Goal: Task Accomplishment & Management: Manage account settings

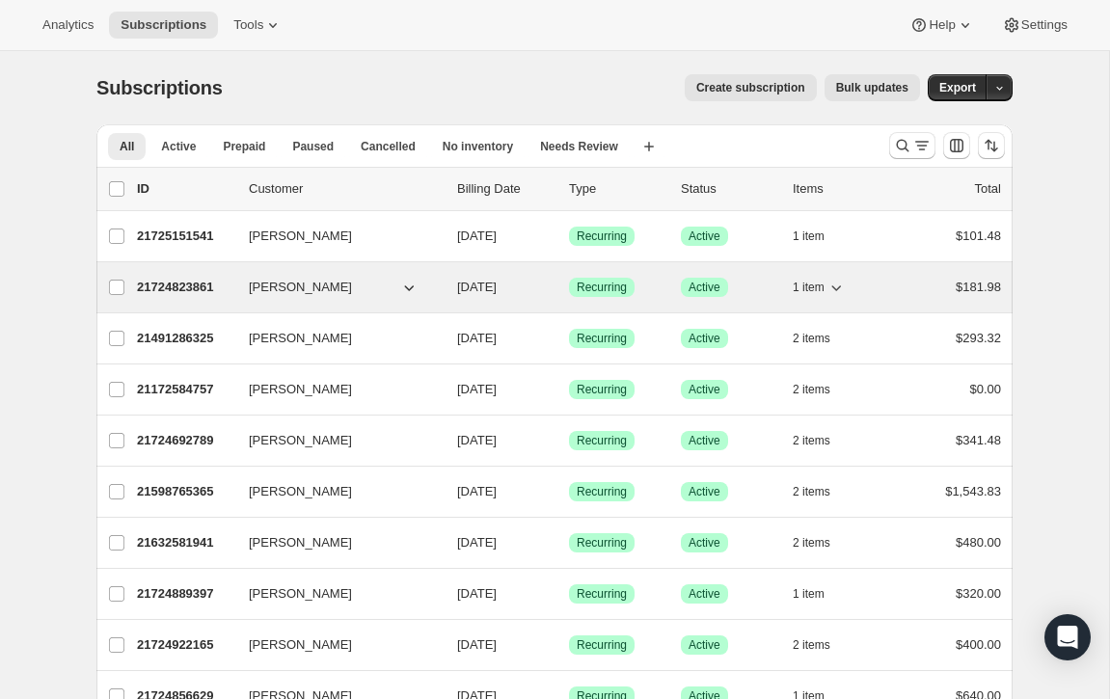
click at [190, 283] on p "21724823861" at bounding box center [185, 287] width 96 height 19
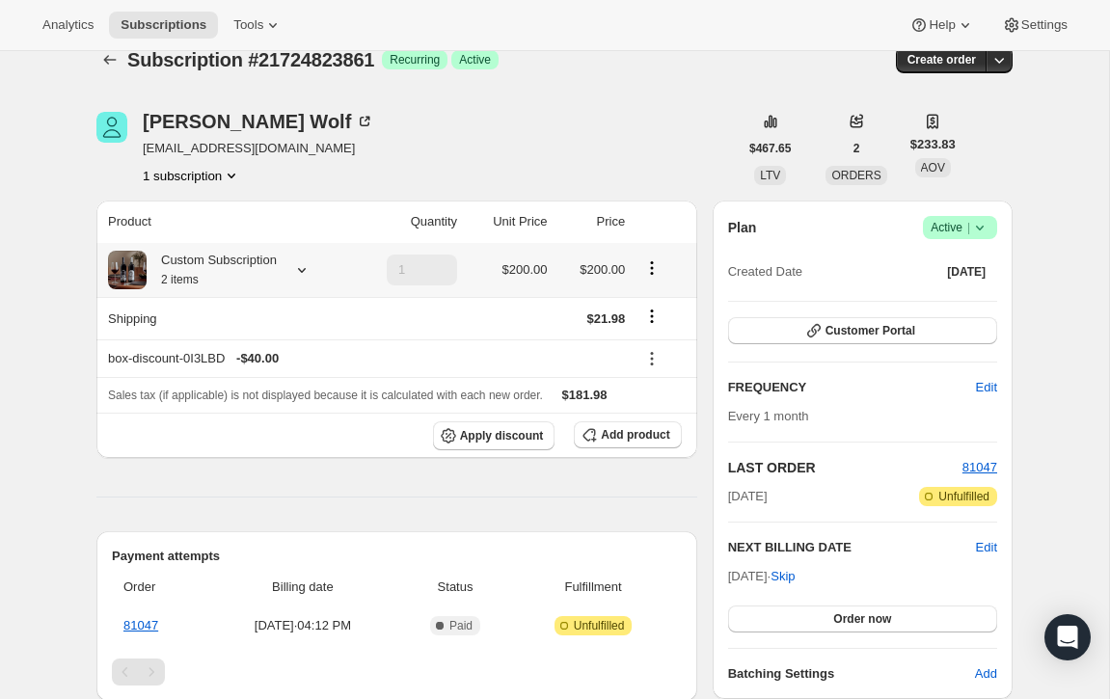
scroll to position [18, 0]
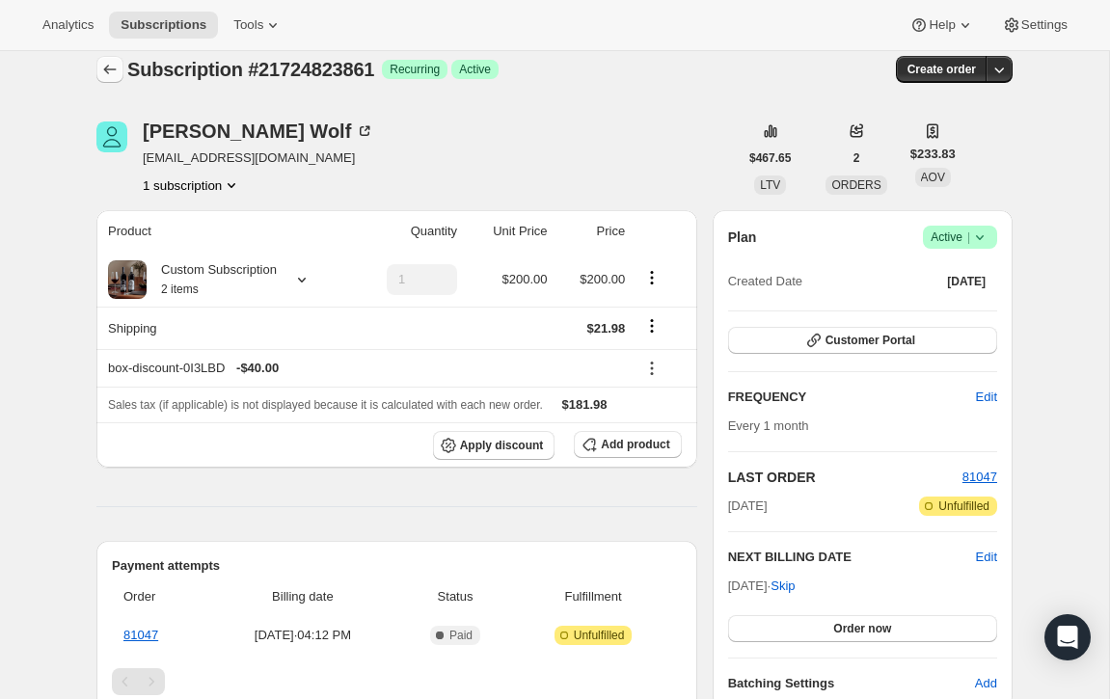
click at [112, 67] on icon "Subscriptions" at bounding box center [109, 69] width 19 height 19
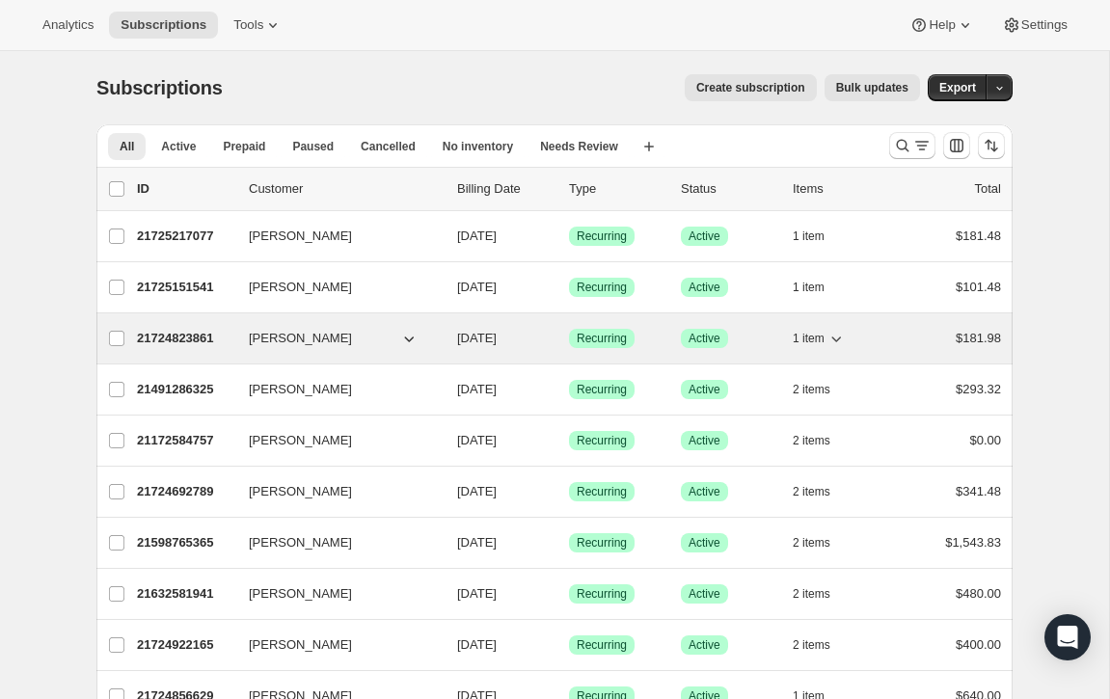
click at [163, 335] on p "21724823861" at bounding box center [185, 338] width 96 height 19
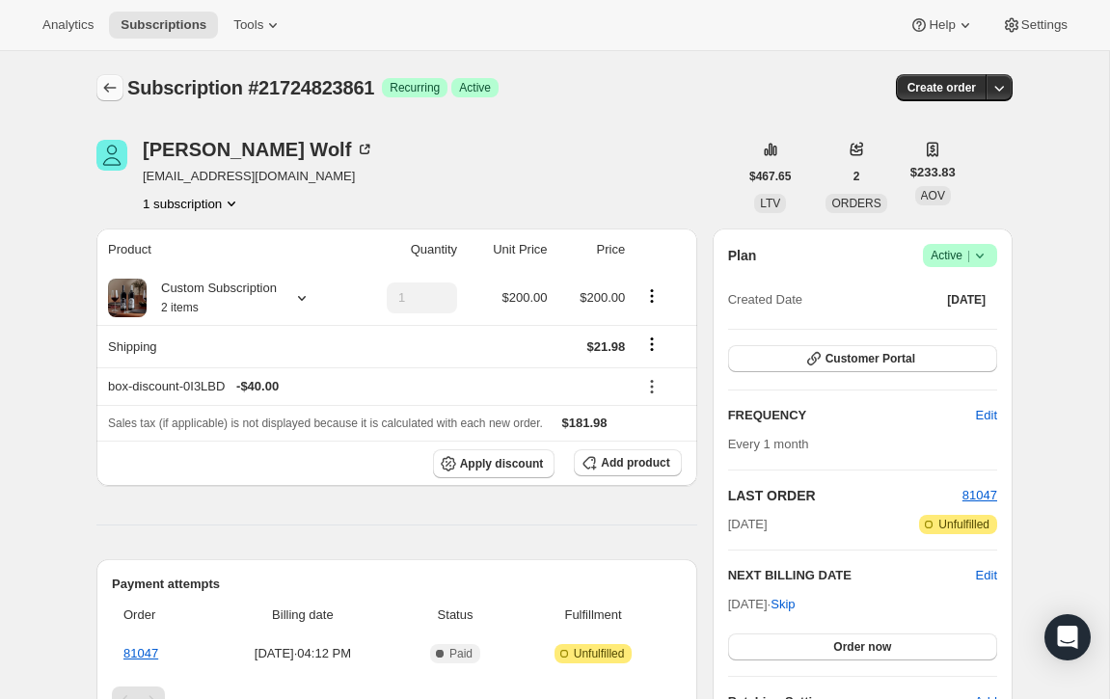
click at [109, 80] on icon "Subscriptions" at bounding box center [109, 87] width 19 height 19
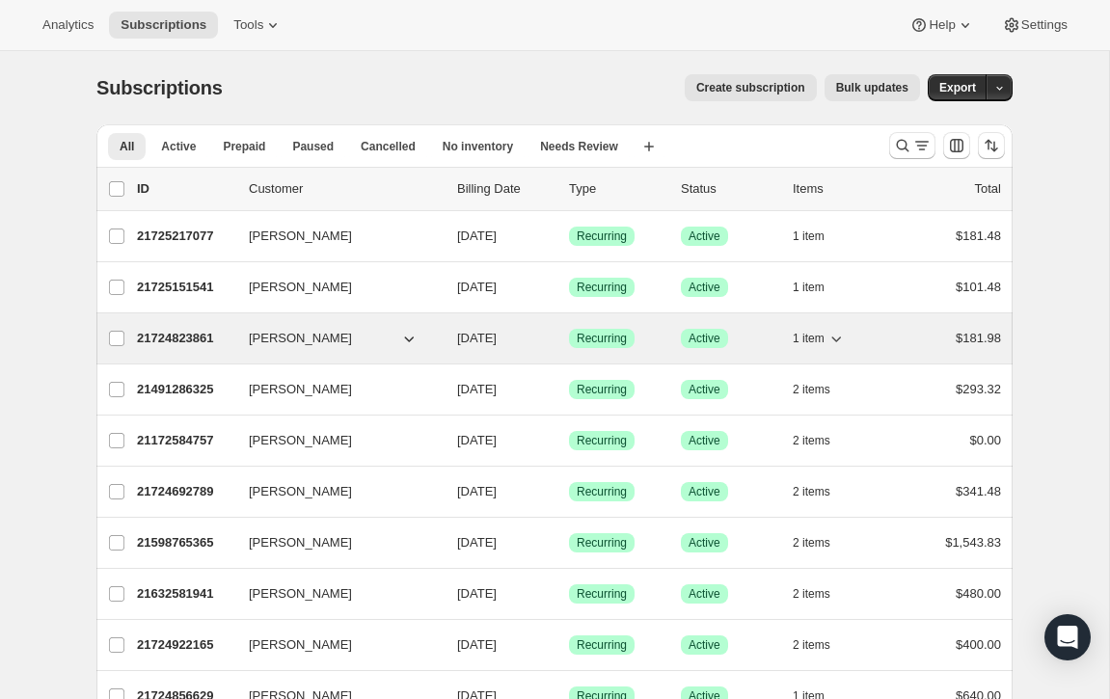
click at [344, 331] on button "[PERSON_NAME]" at bounding box center [333, 338] width 193 height 31
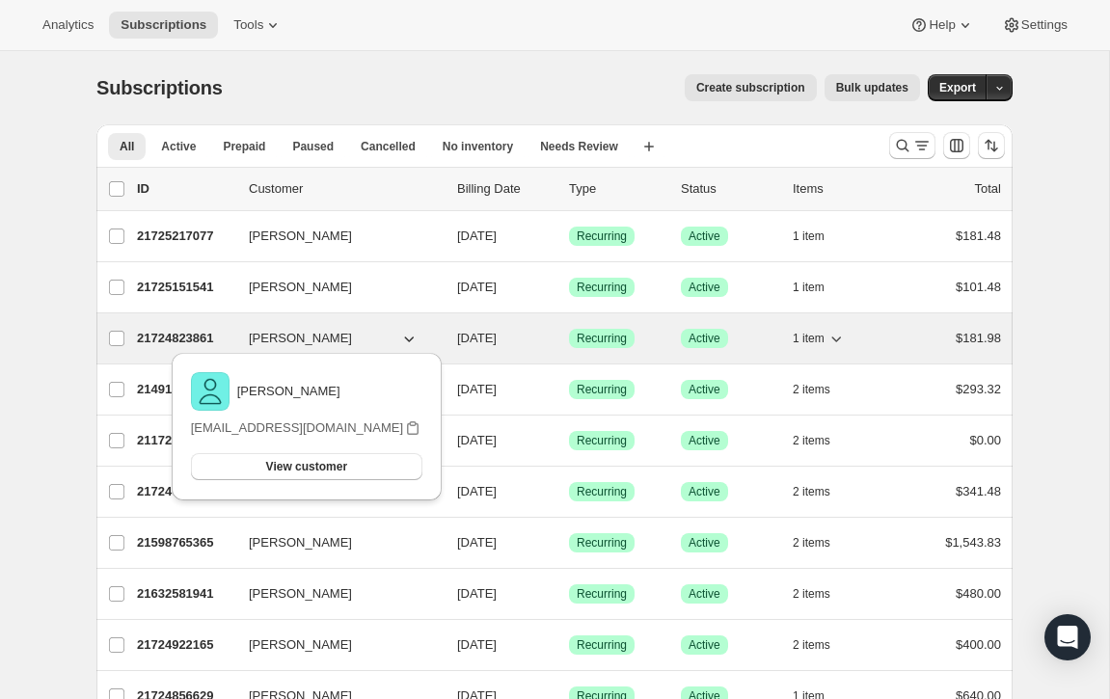
click at [200, 335] on p "21724823861" at bounding box center [185, 338] width 96 height 19
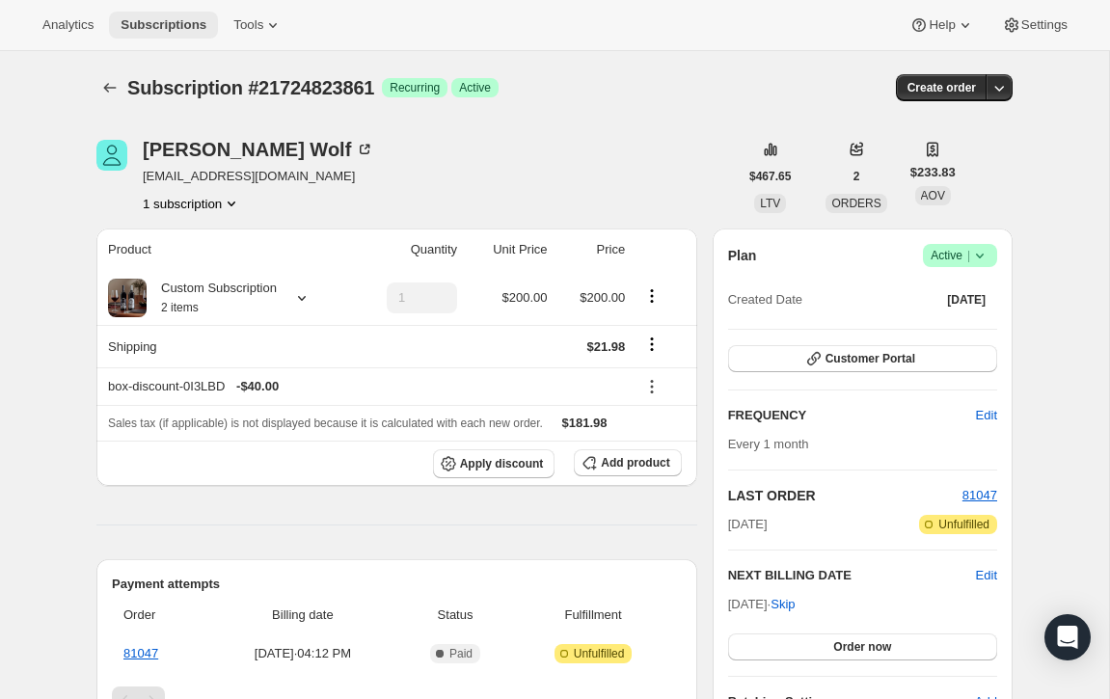
click at [149, 26] on span "Subscriptions" at bounding box center [164, 24] width 86 height 15
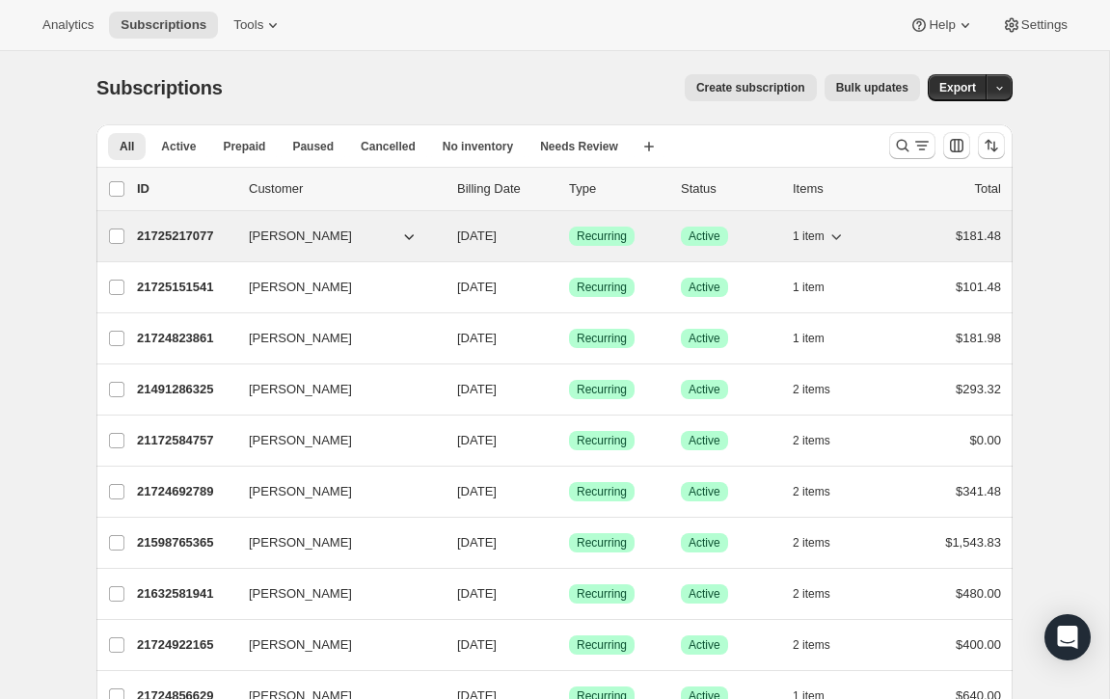
click at [291, 235] on span "[PERSON_NAME]" at bounding box center [300, 236] width 103 height 19
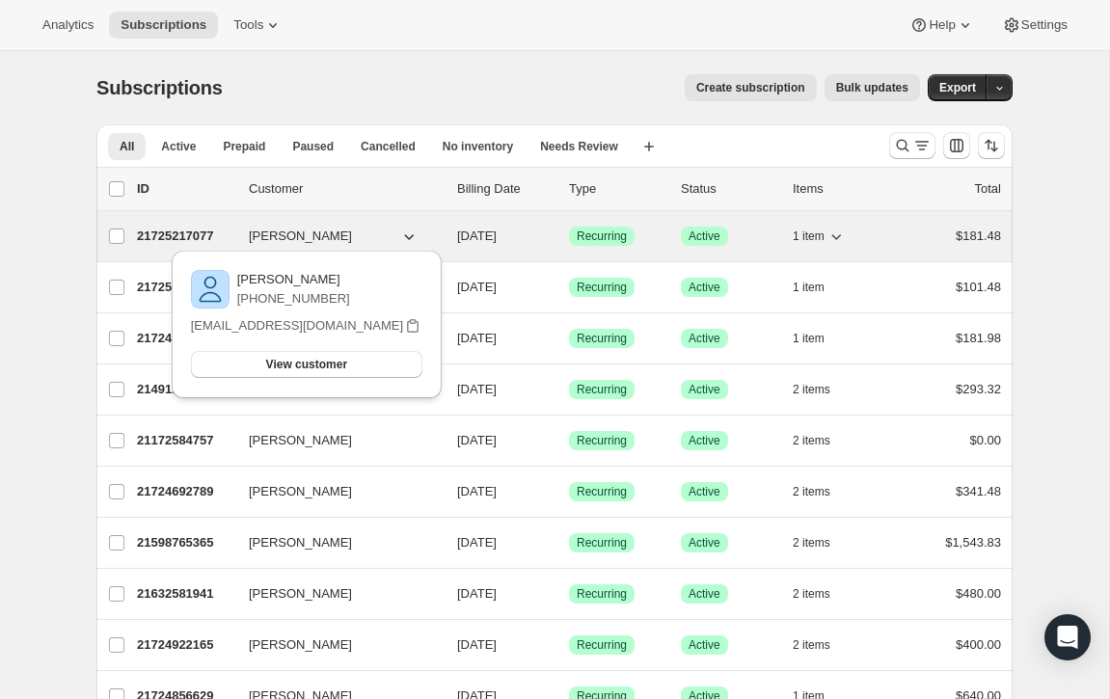
click at [170, 240] on p "21725217077" at bounding box center [185, 236] width 96 height 19
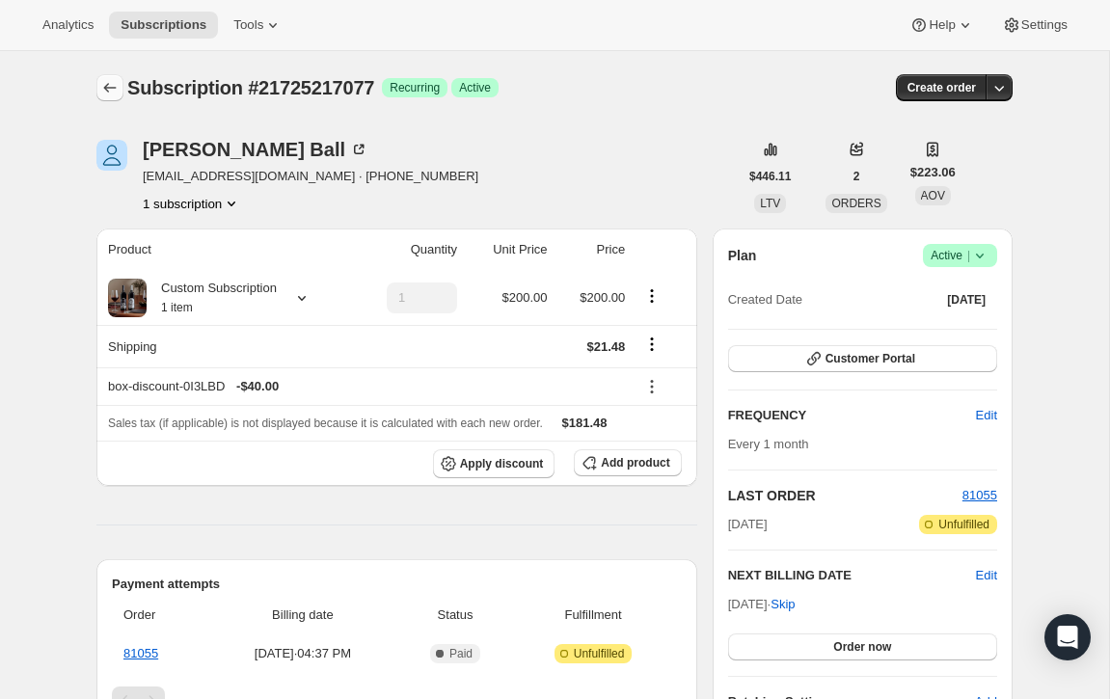
click at [113, 87] on icon "Subscriptions" at bounding box center [109, 87] width 19 height 19
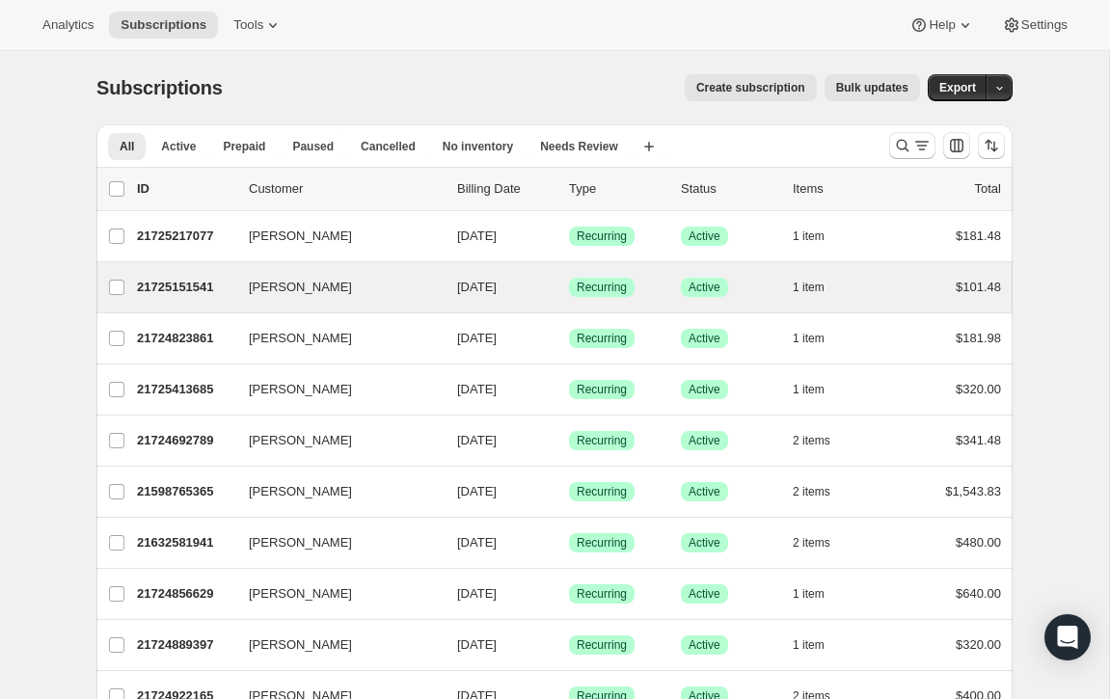
scroll to position [8, 0]
